Goal: Task Accomplishment & Management: Use online tool/utility

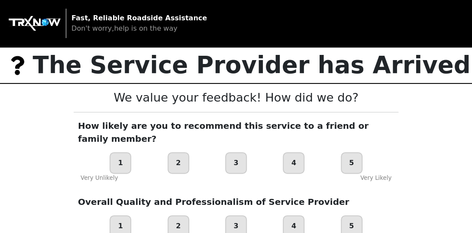
click at [344, 152] on div "5" at bounding box center [352, 163] width 22 height 22
drag, startPoint x: 344, startPoint y: 149, endPoint x: 243, endPoint y: 212, distance: 119.5
click at [243, 216] on div "3" at bounding box center [236, 227] width 22 height 22
click at [231, 152] on div "3" at bounding box center [236, 163] width 22 height 22
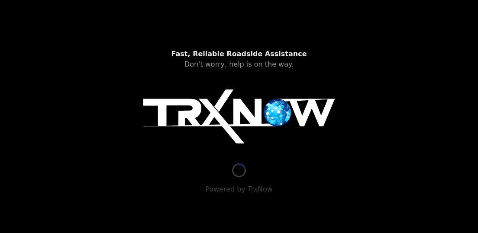
type input "[STREET_ADDRESS][PERSON_NAME]"
